Goal: Information Seeking & Learning: Learn about a topic

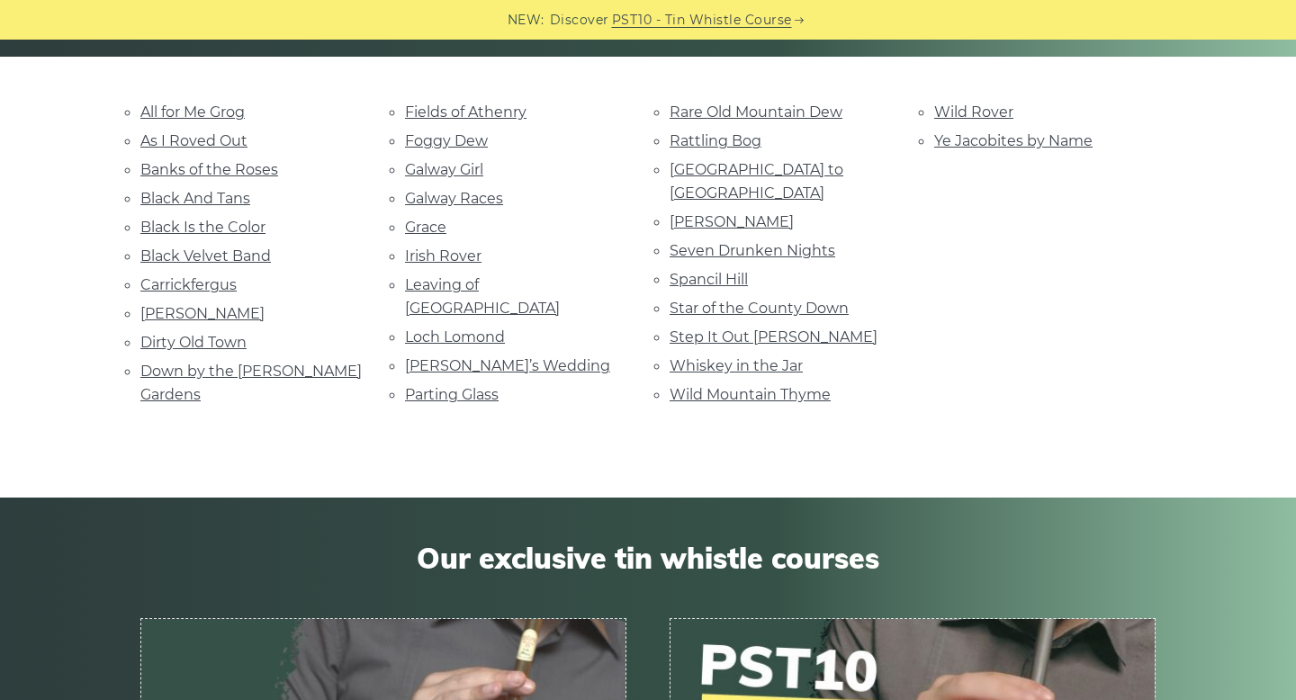
scroll to position [382, 0]
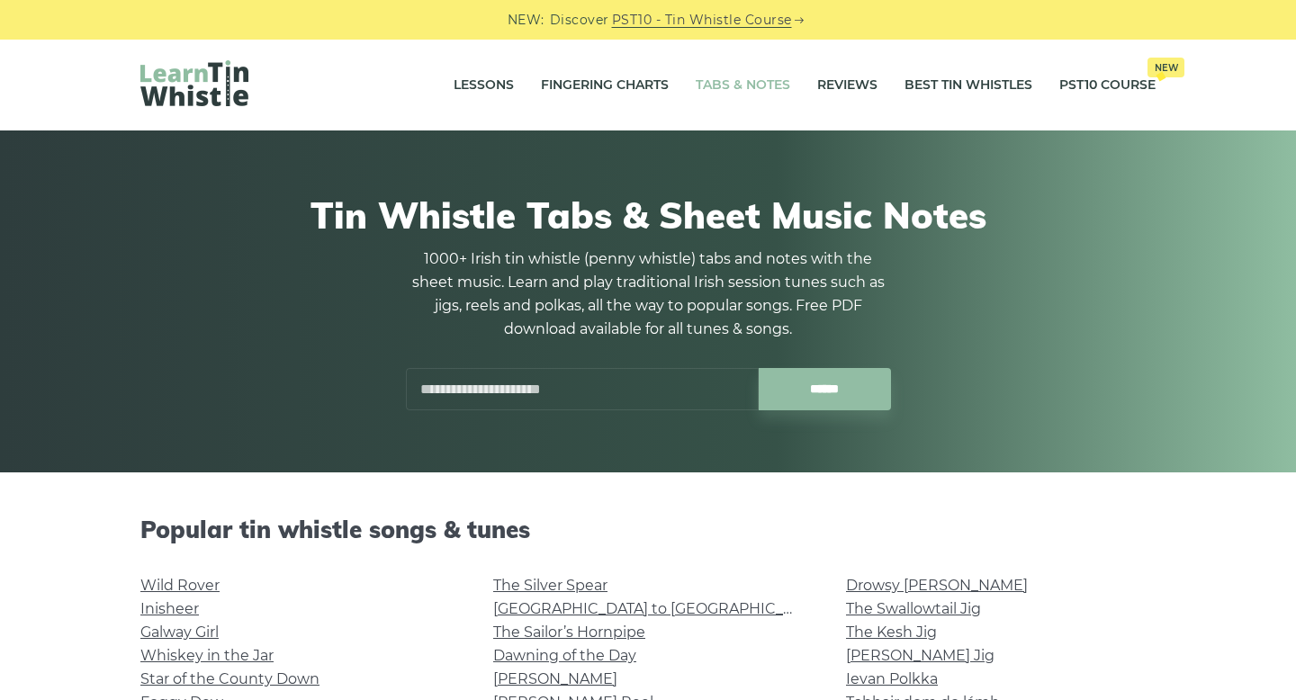
click at [735, 85] on link "Tabs & Notes" at bounding box center [743, 85] width 94 height 45
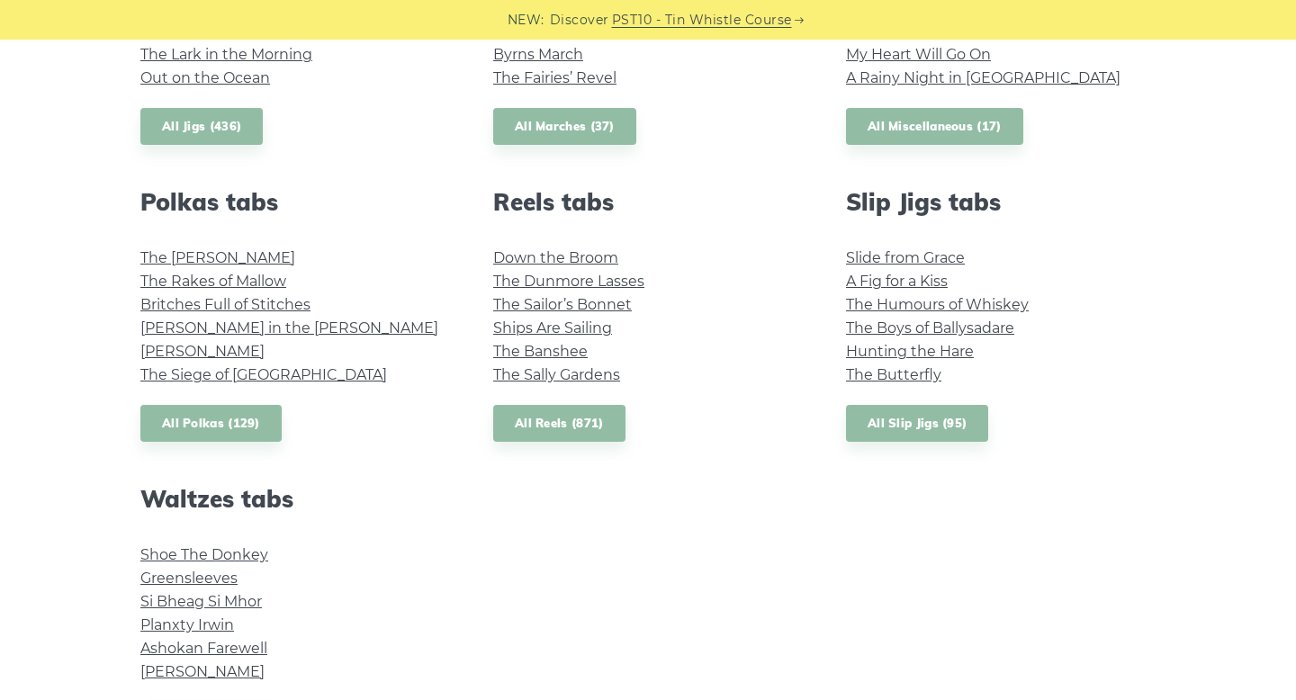
scroll to position [1182, 0]
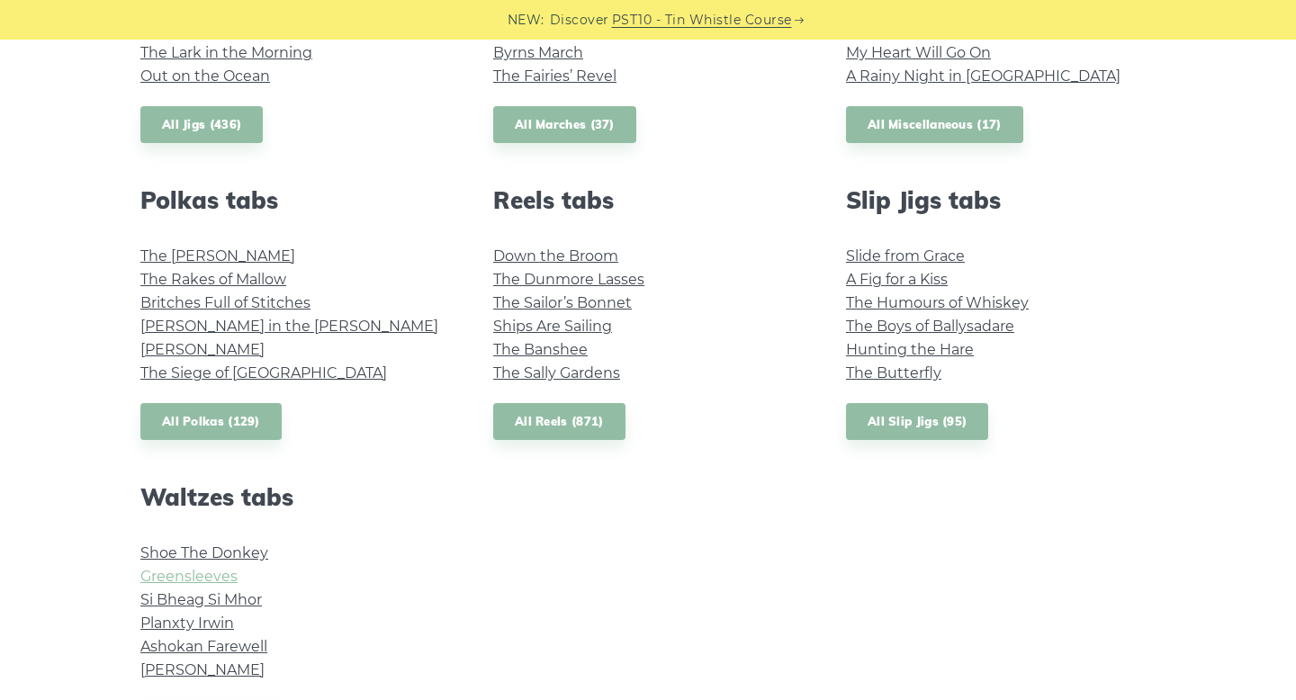
click at [209, 574] on link "Greensleeves" at bounding box center [188, 576] width 97 height 17
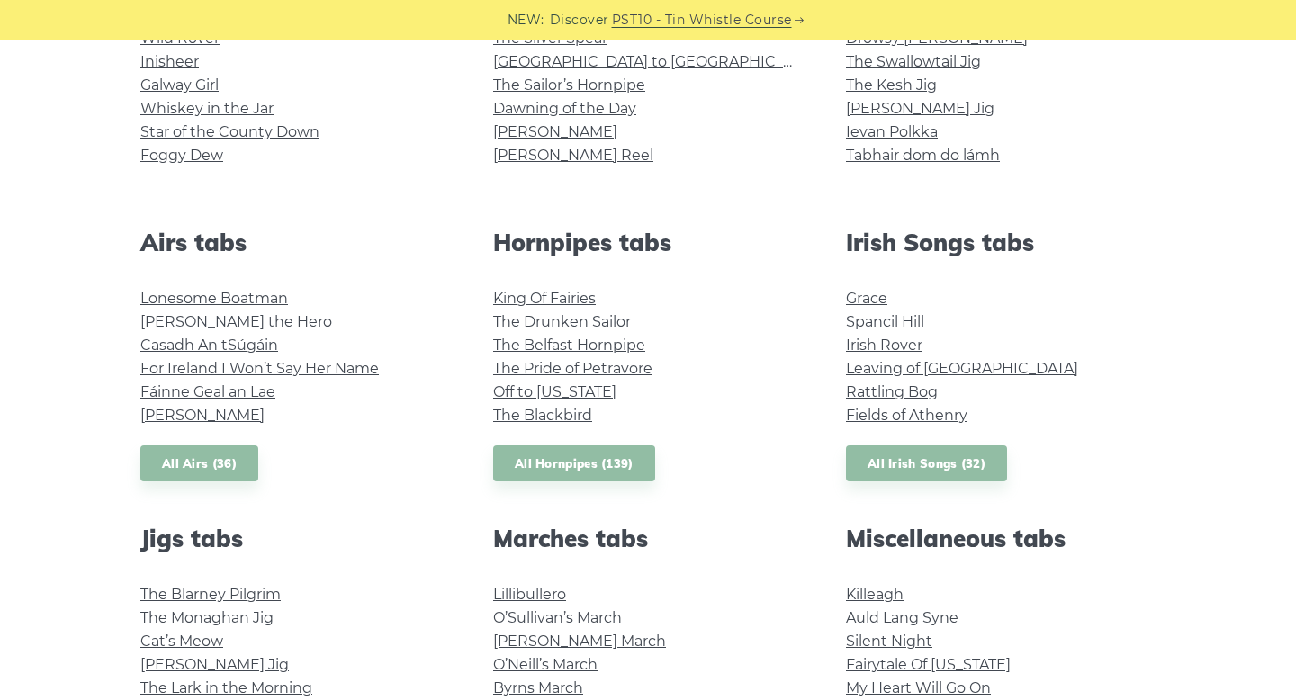
scroll to position [73, 0]
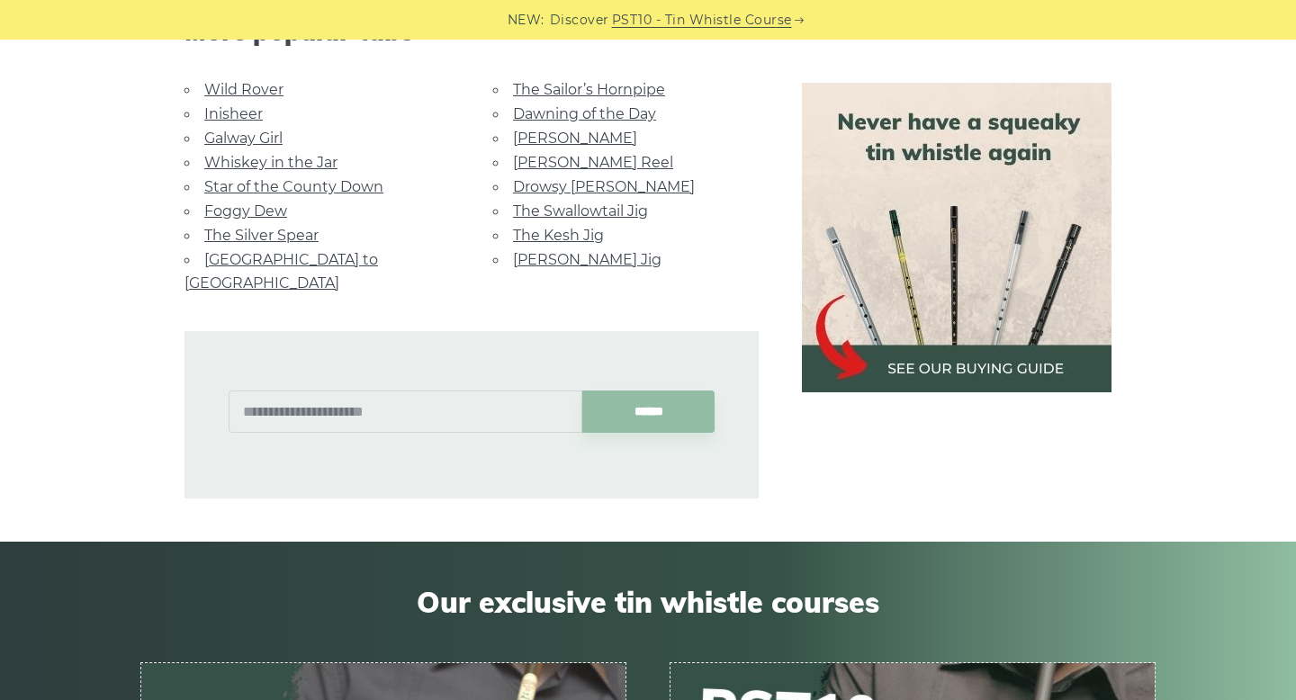
scroll to position [1193, 0]
